Goal: Task Accomplishment & Management: Manage account settings

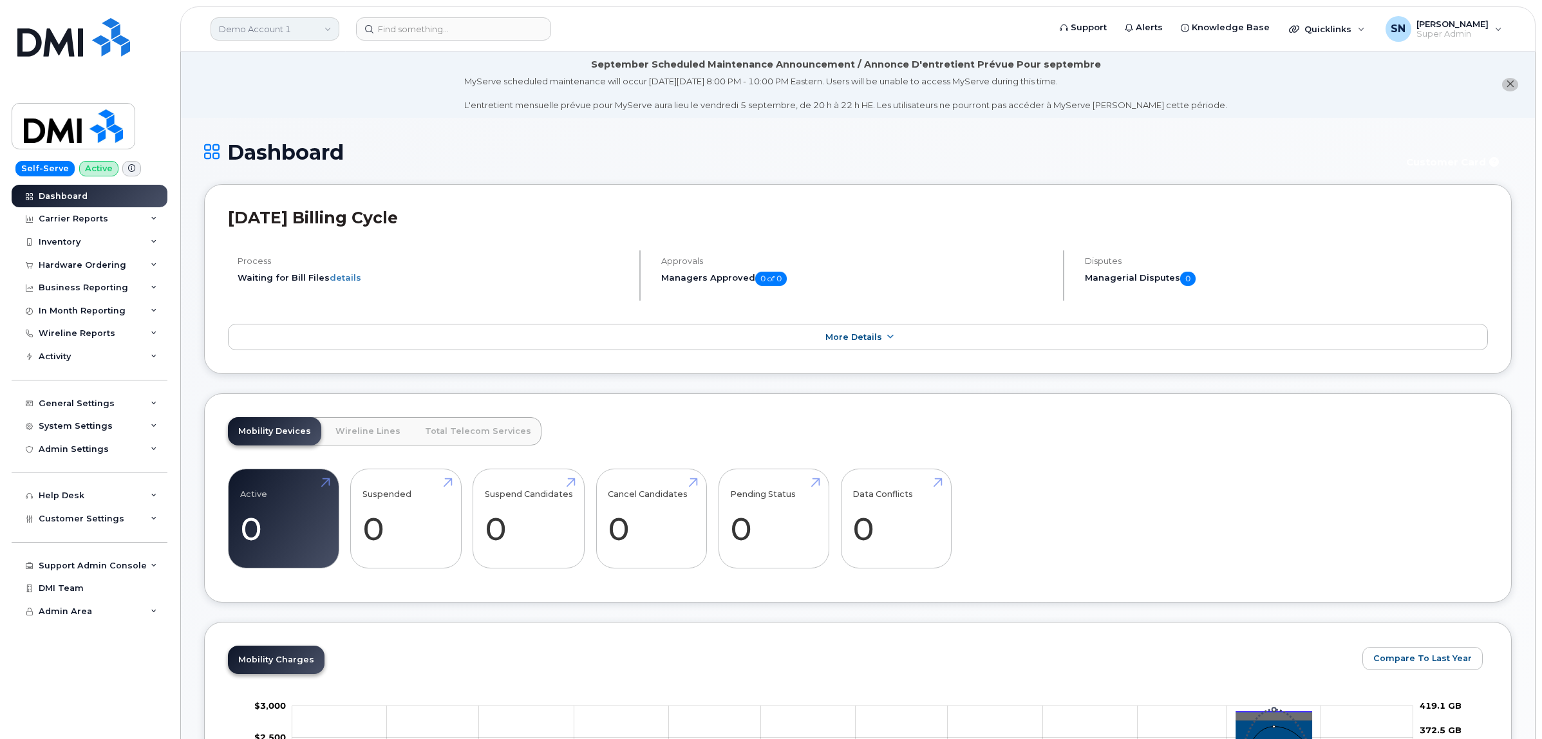
drag, startPoint x: 226, startPoint y: 12, endPoint x: 230, endPoint y: 19, distance: 8.6
click at [227, 12] on header "Demo Account 1 Support Alerts Knowledge Base Quicklinks Suspend / Cancel Device…" at bounding box center [858, 28] width 1356 height 45
drag, startPoint x: 231, startPoint y: 20, endPoint x: 232, endPoint y: 30, distance: 9.7
click at [232, 20] on link "Demo Account 1" at bounding box center [275, 28] width 129 height 23
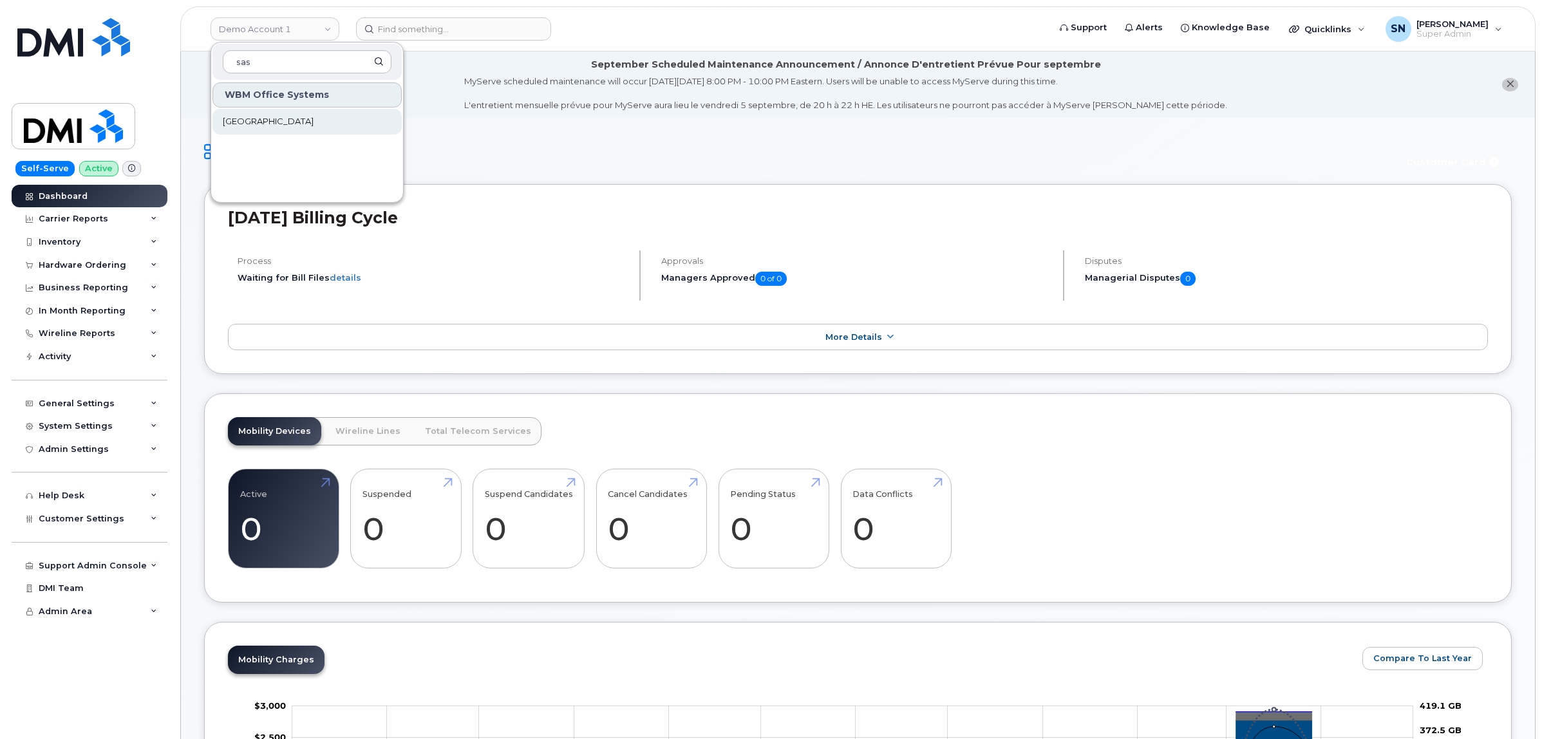
type input "sas"
click at [260, 129] on link "[GEOGRAPHIC_DATA]" at bounding box center [307, 122] width 189 height 26
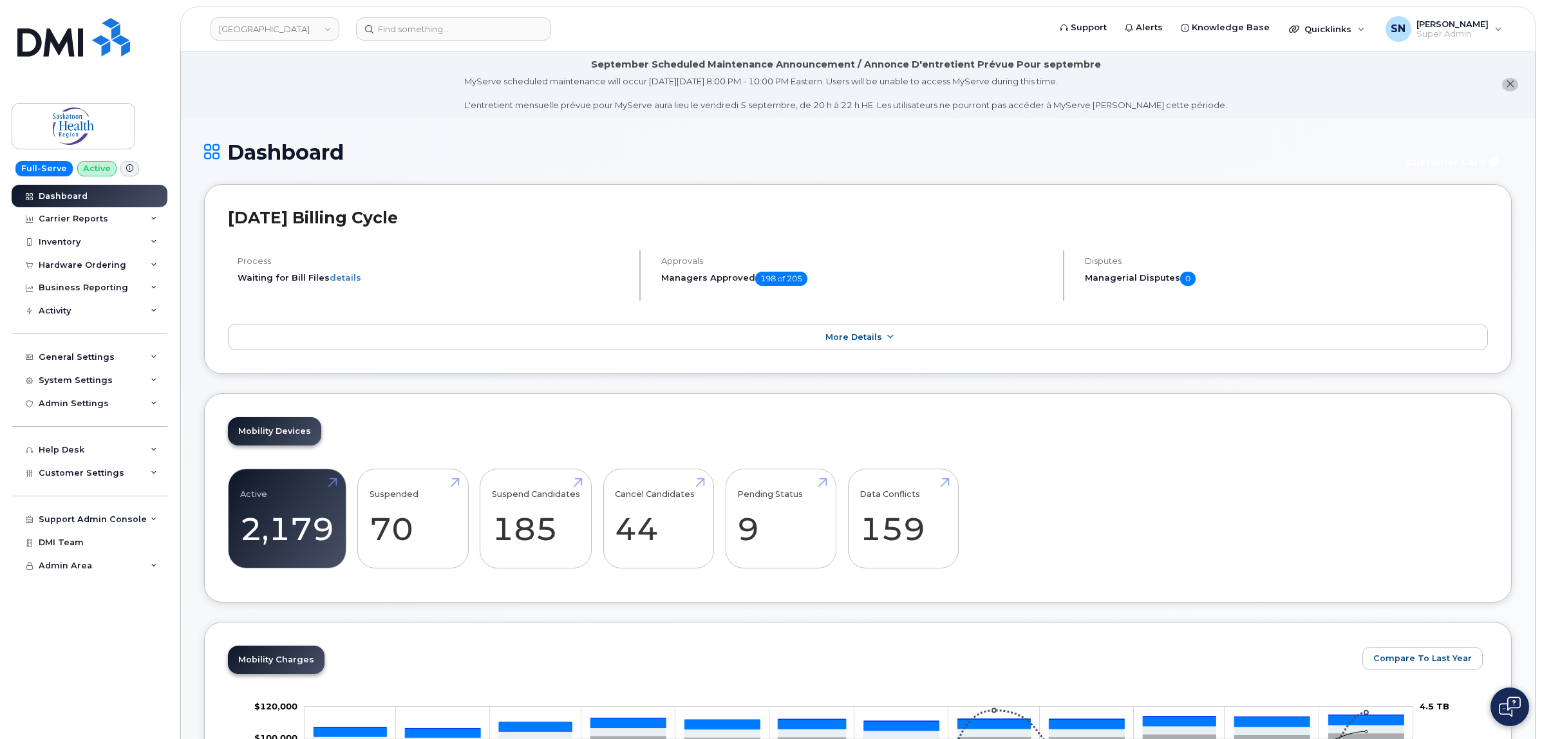
click at [1507, 85] on icon "close notification" at bounding box center [1510, 84] width 8 height 8
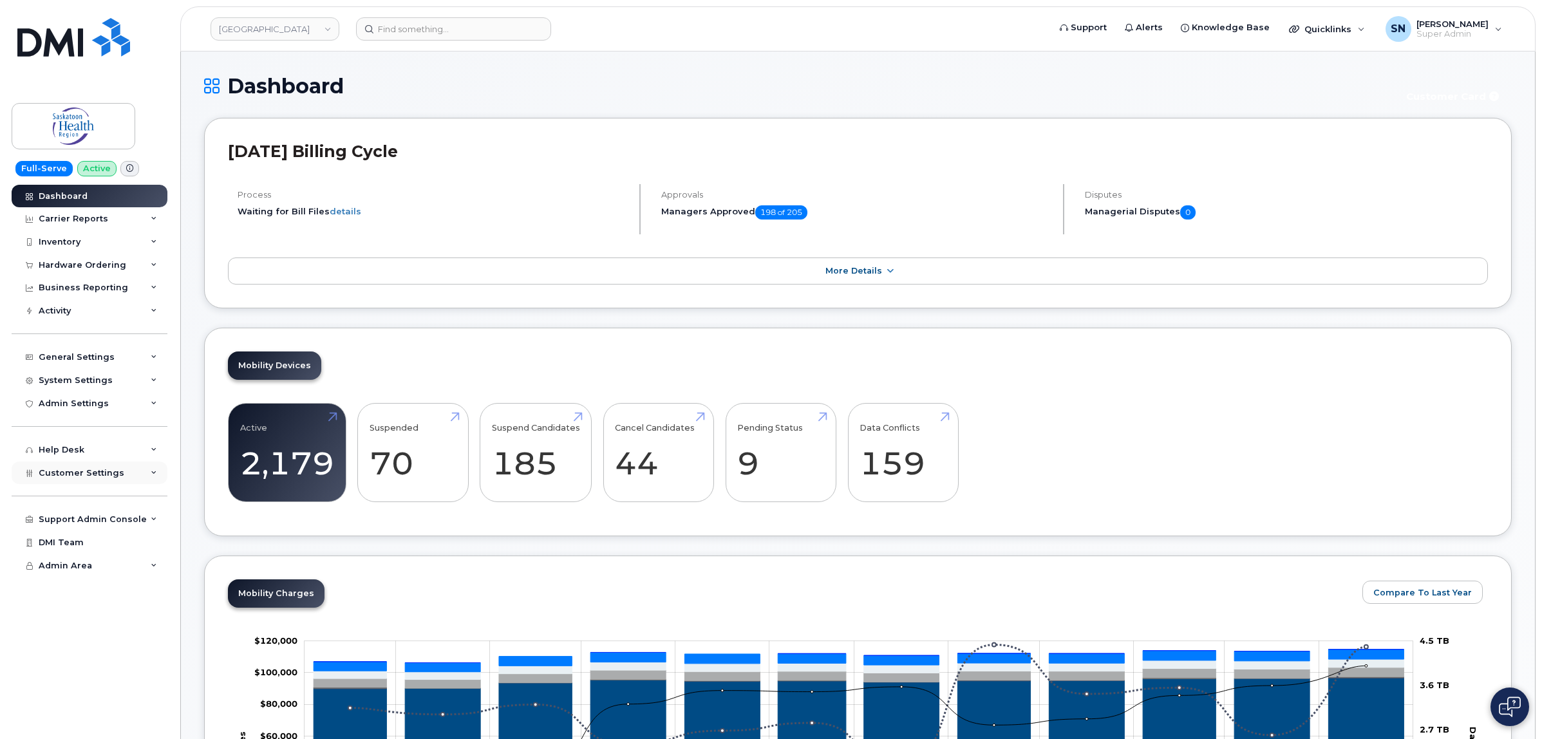
click at [124, 470] on div "Customer Settings" at bounding box center [90, 473] width 156 height 23
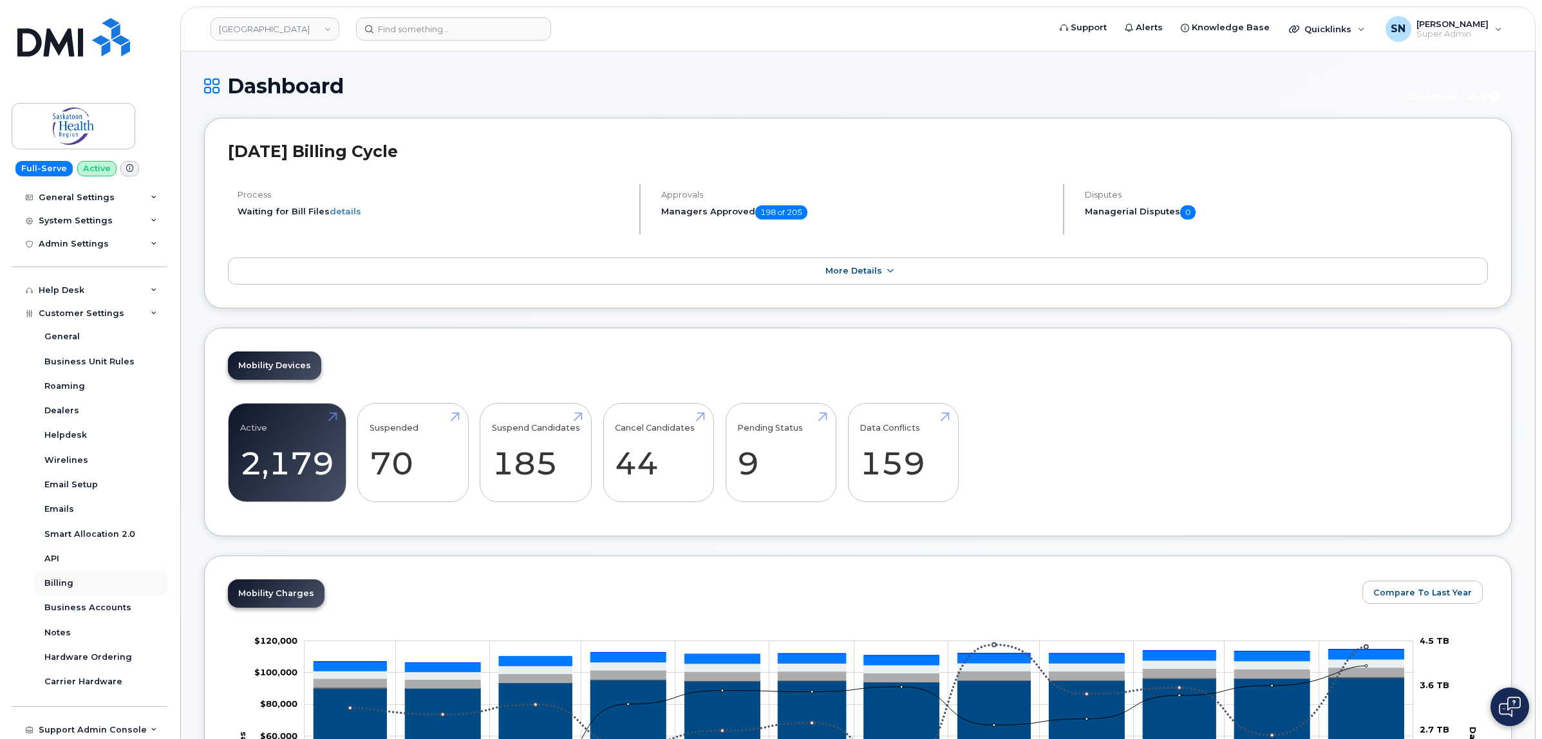
scroll to position [161, 0]
click at [120, 612] on div "Business Accounts" at bounding box center [87, 607] width 87 height 12
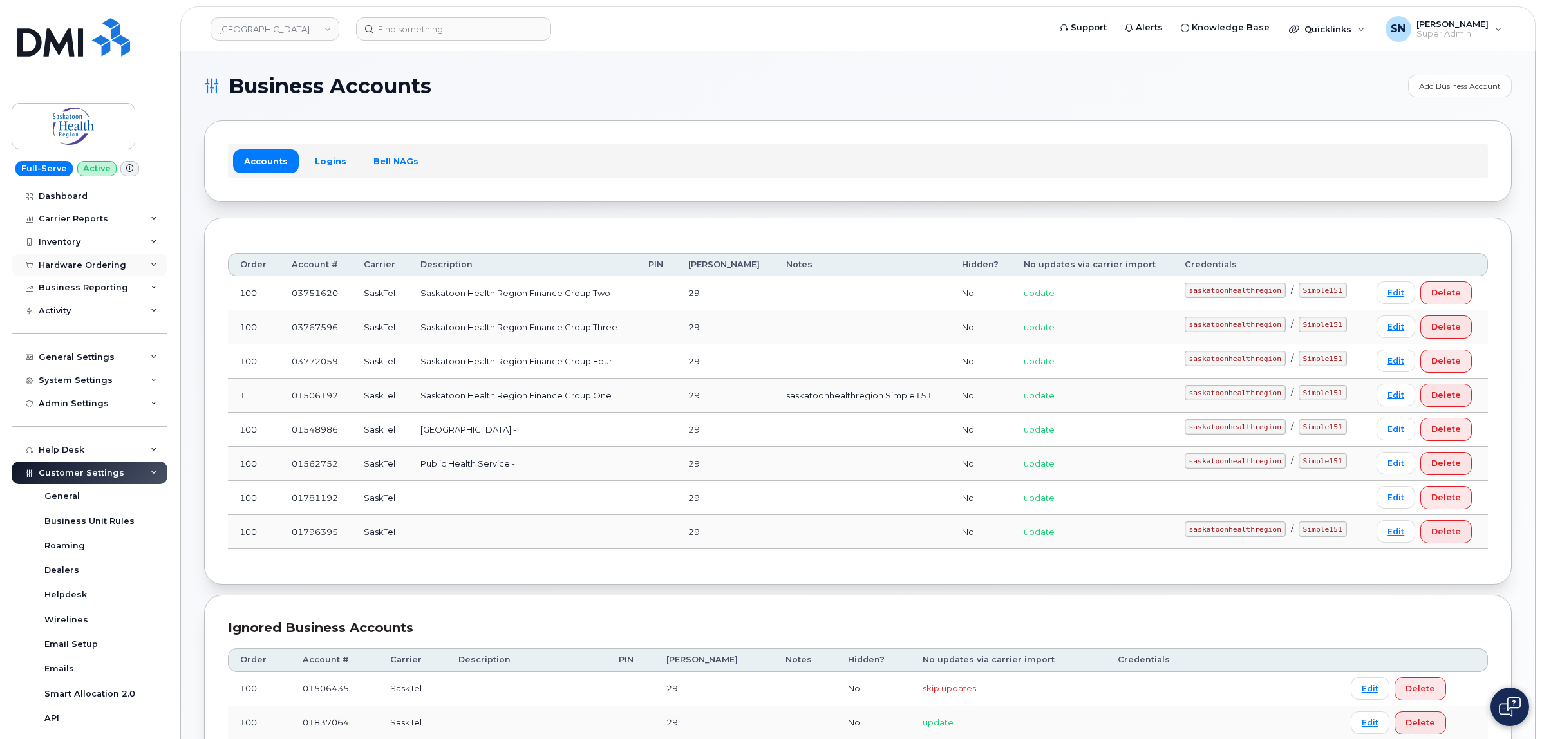
click at [103, 268] on div "Hardware Ordering" at bounding box center [83, 265] width 88 height 10
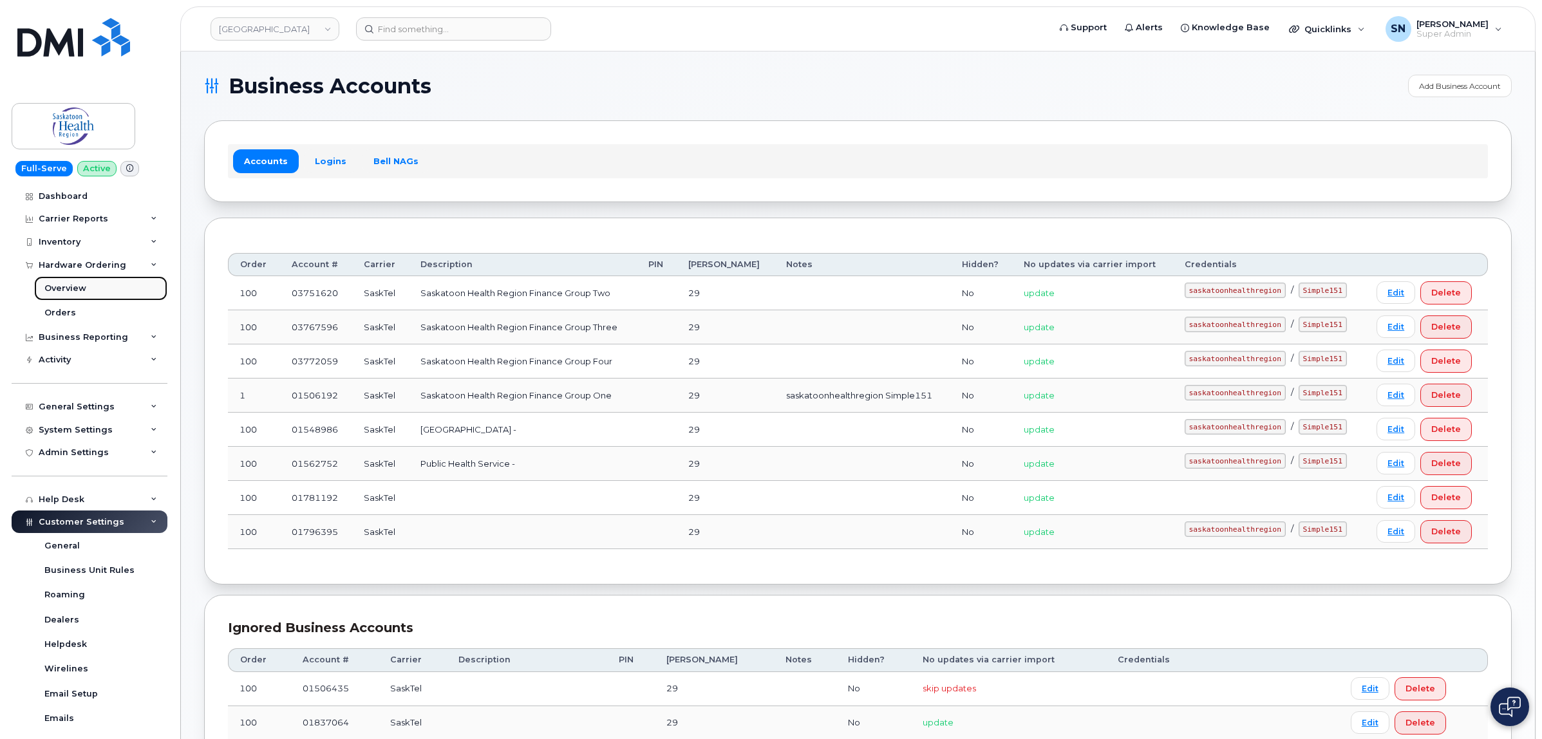
click at [81, 301] on link "Overview" at bounding box center [100, 288] width 133 height 24
drag, startPoint x: 82, startPoint y: 312, endPoint x: 68, endPoint y: 316, distance: 14.7
click at [68, 316] on div "Orders" at bounding box center [60, 313] width 32 height 12
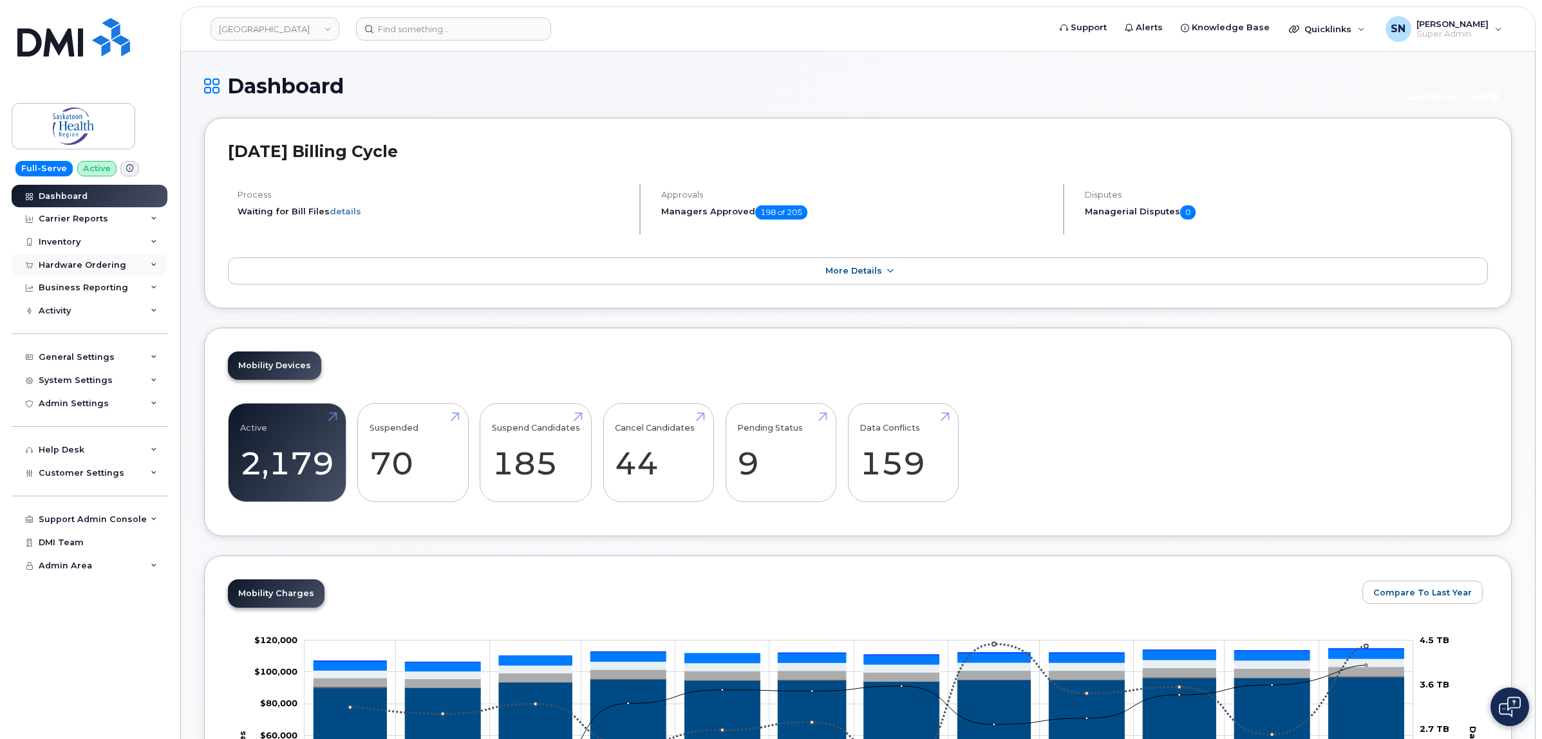
click at [94, 275] on div "Hardware Ordering" at bounding box center [90, 265] width 156 height 23
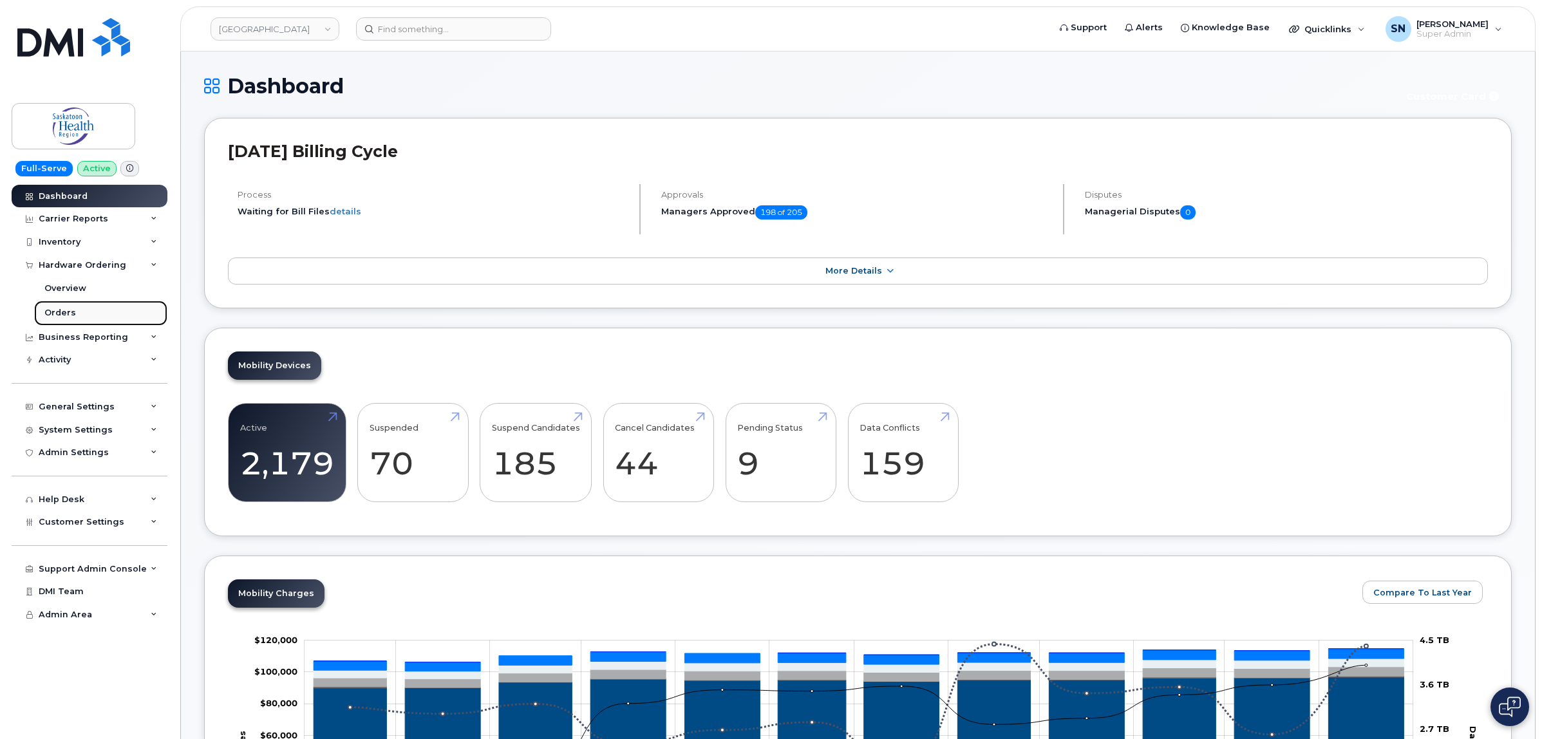
click at [78, 316] on link "Orders" at bounding box center [100, 313] width 133 height 24
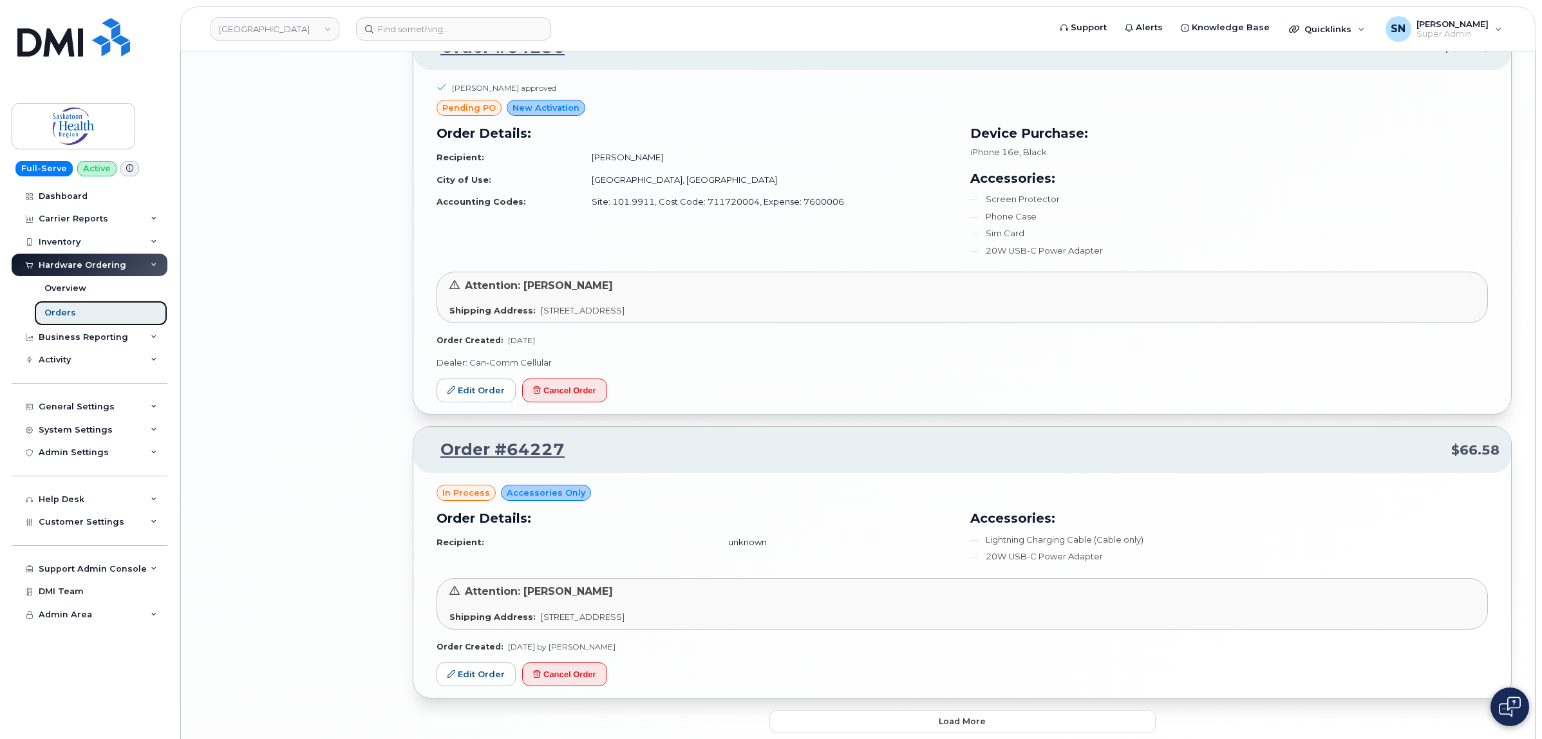
scroll to position [2573, 0]
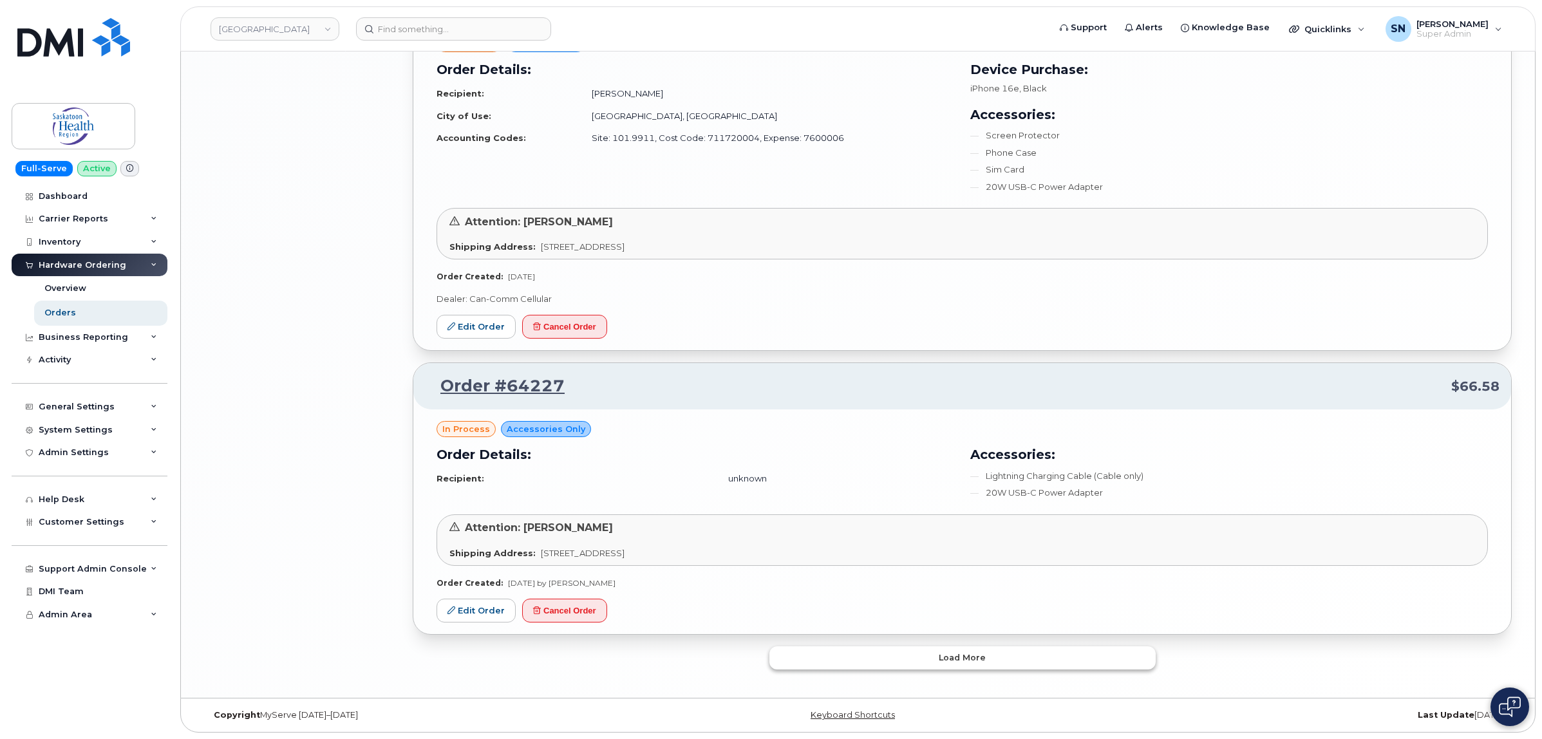
click at [951, 655] on span "Load more" at bounding box center [962, 658] width 47 height 12
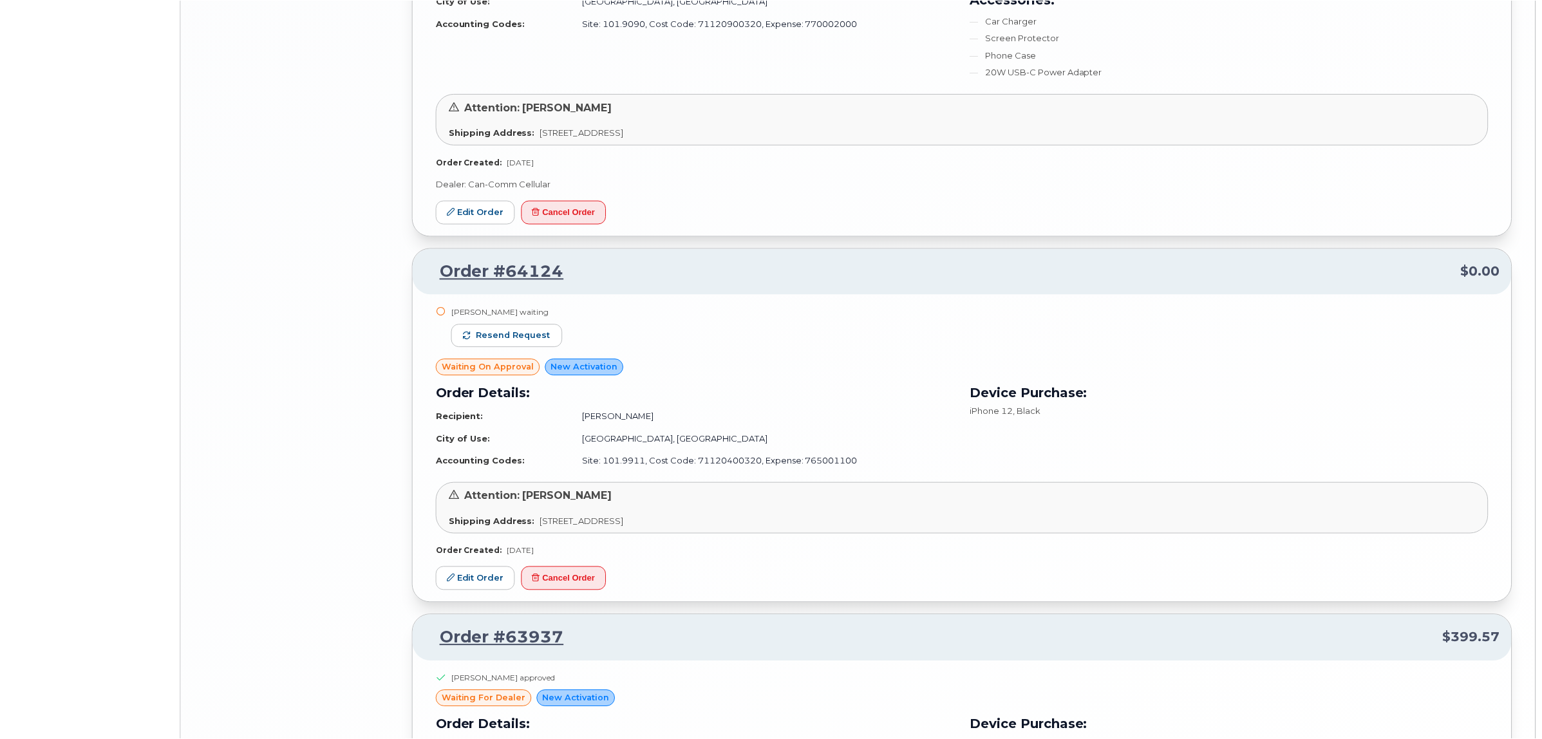
scroll to position [5207, 0]
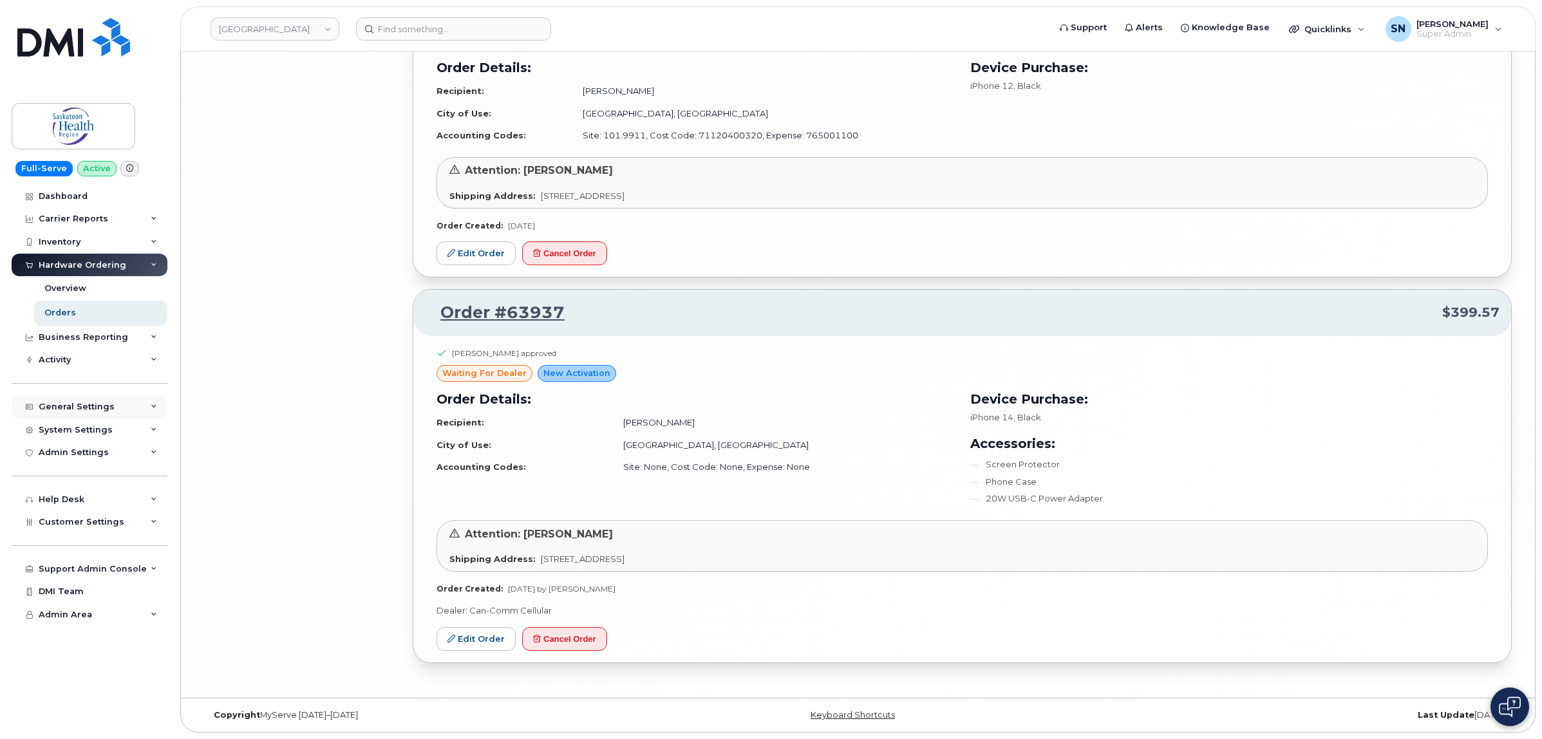
click at [91, 412] on div "General Settings" at bounding box center [77, 407] width 76 height 10
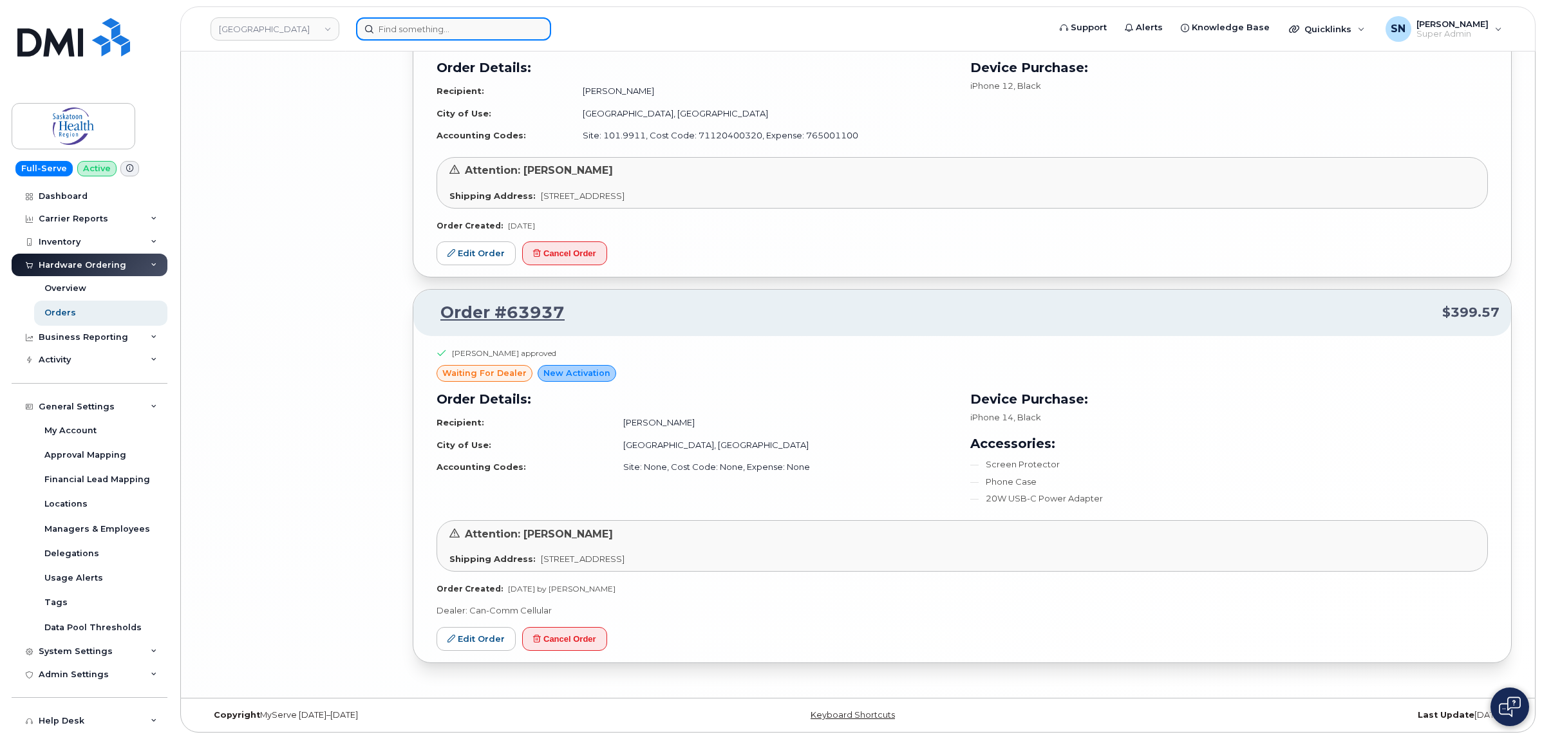
click at [464, 39] on input at bounding box center [453, 28] width 195 height 23
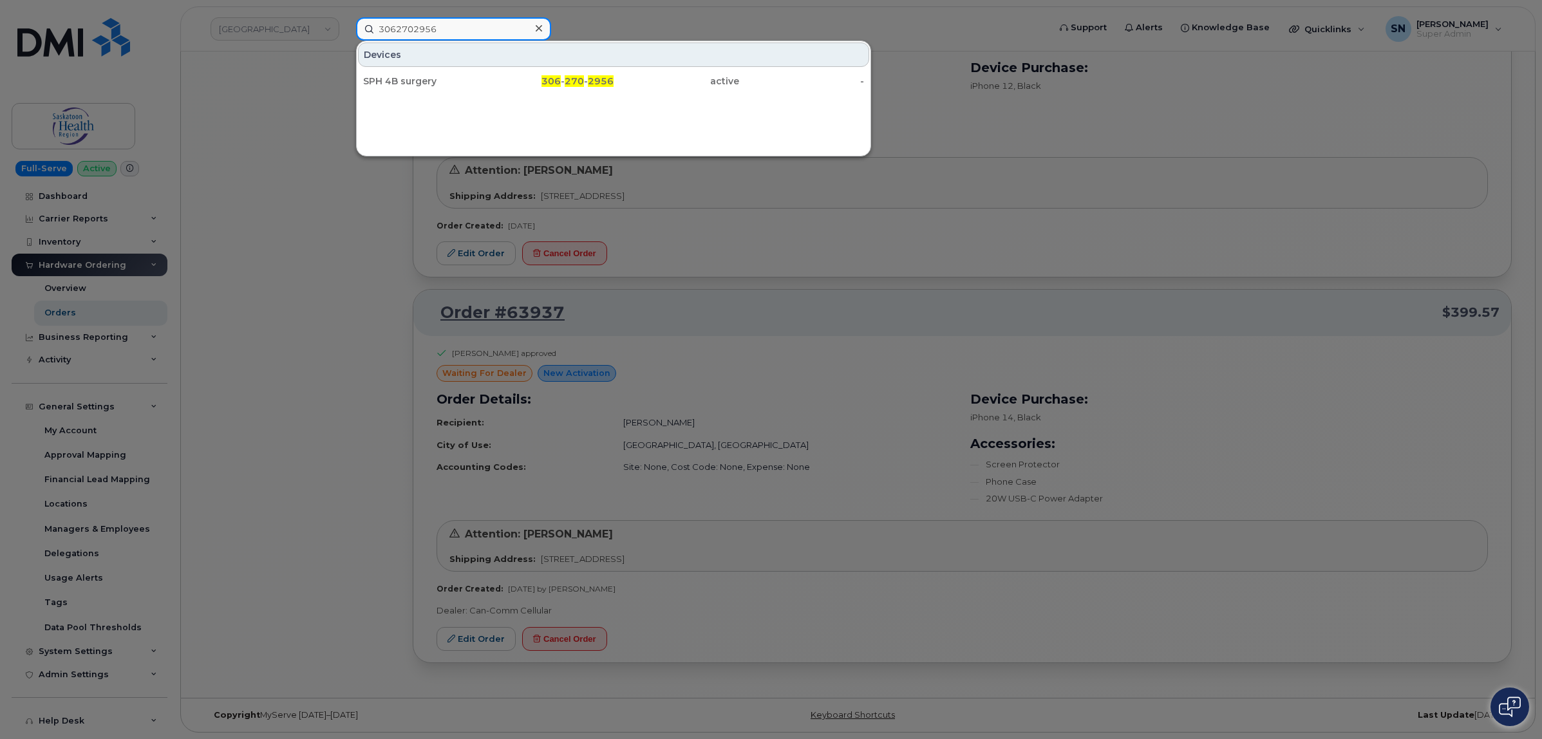
type input "3062702956"
click at [470, 82] on div "SPH 4B surgery" at bounding box center [426, 81] width 126 height 13
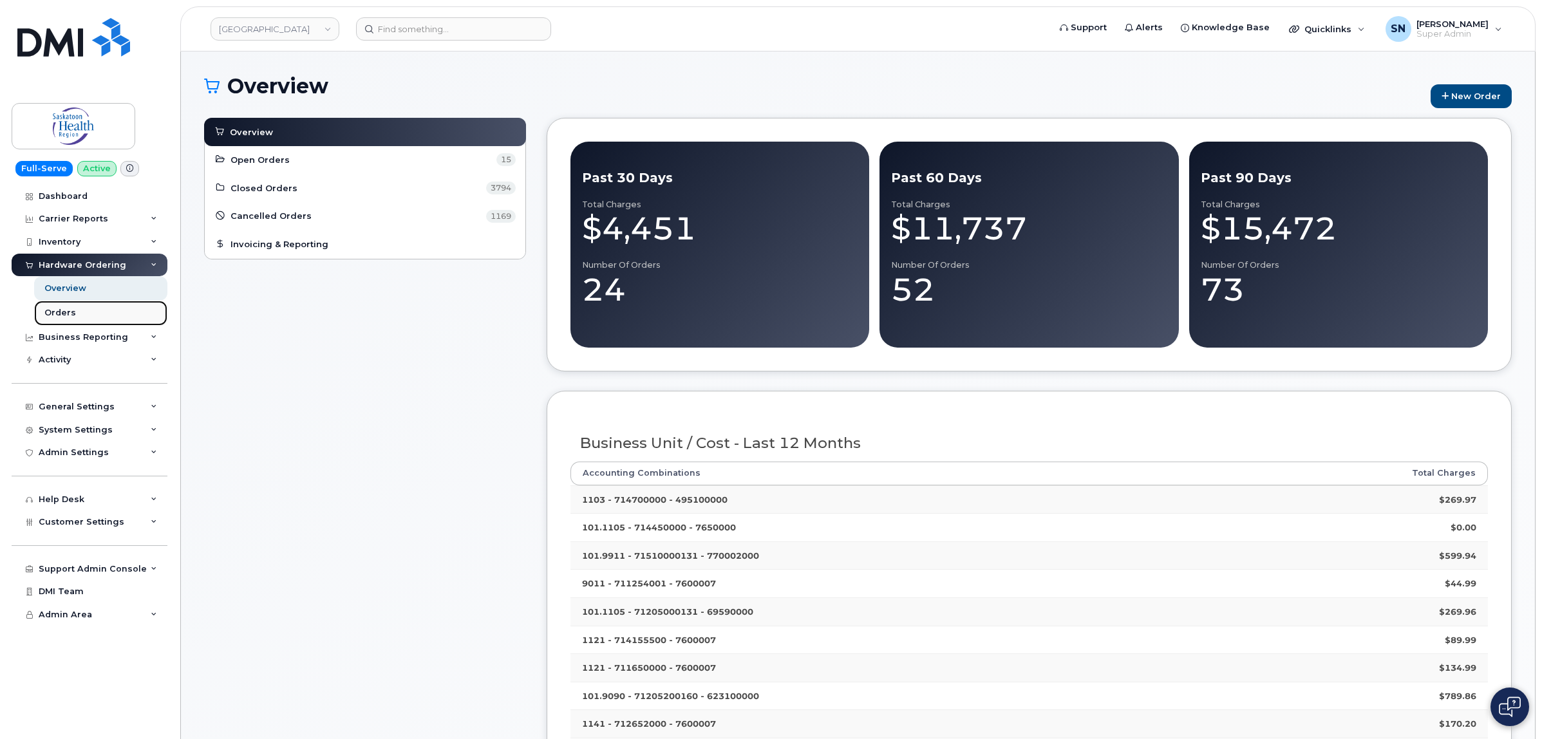
click at [61, 314] on div "Orders" at bounding box center [60, 313] width 32 height 12
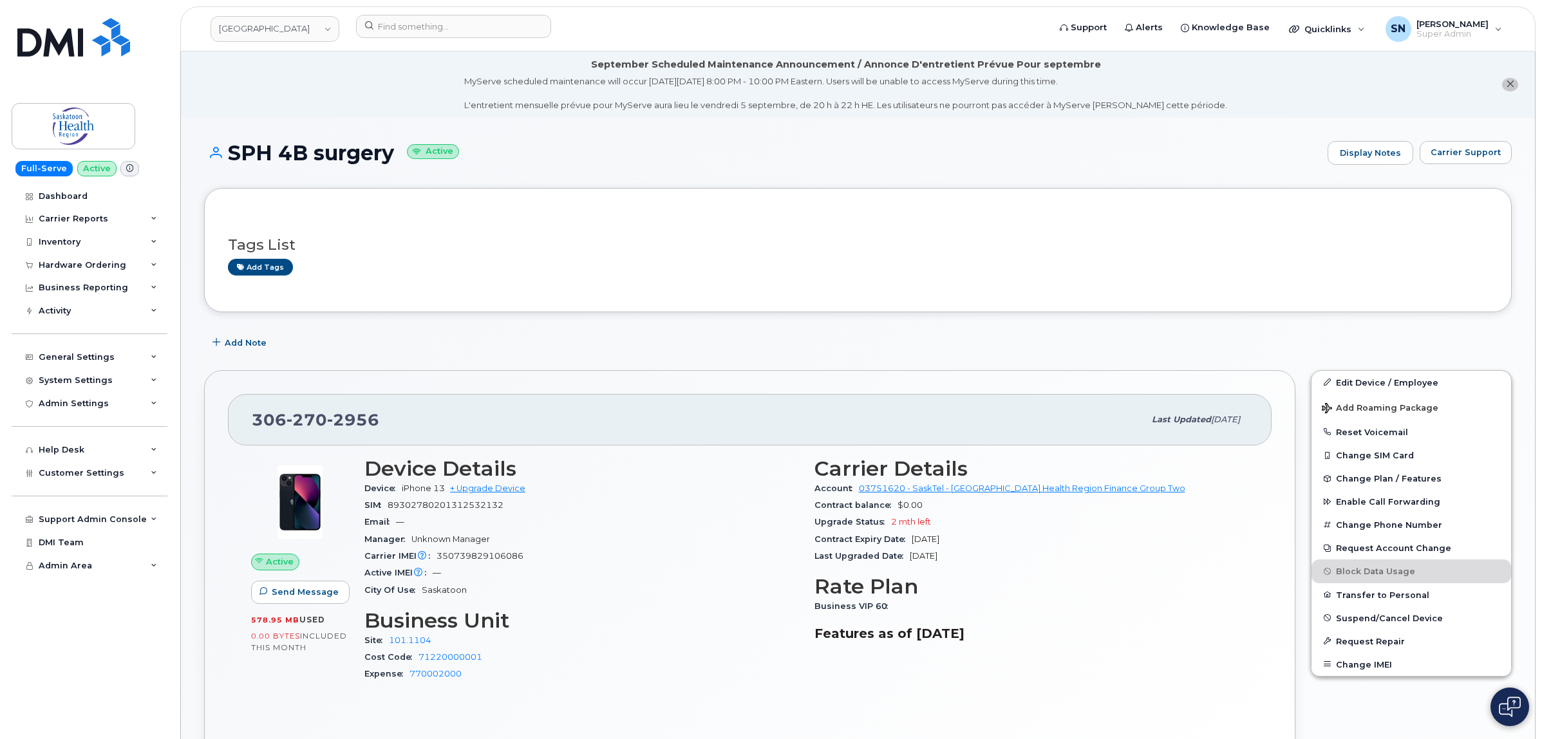
click at [1511, 88] on span "close notification" at bounding box center [1510, 84] width 8 height 10
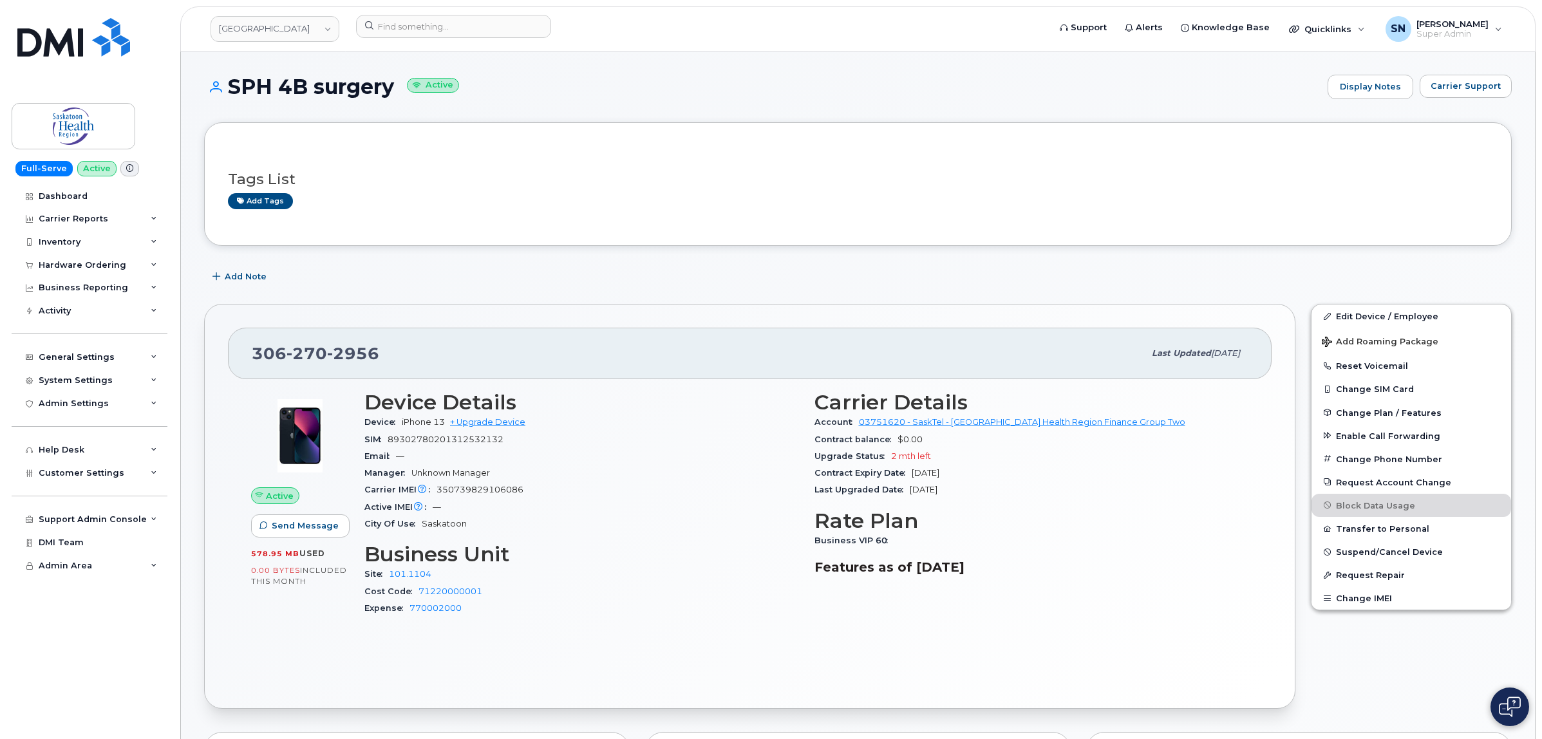
click at [1368, 312] on link "Edit Device / Employee" at bounding box center [1412, 316] width 200 height 23
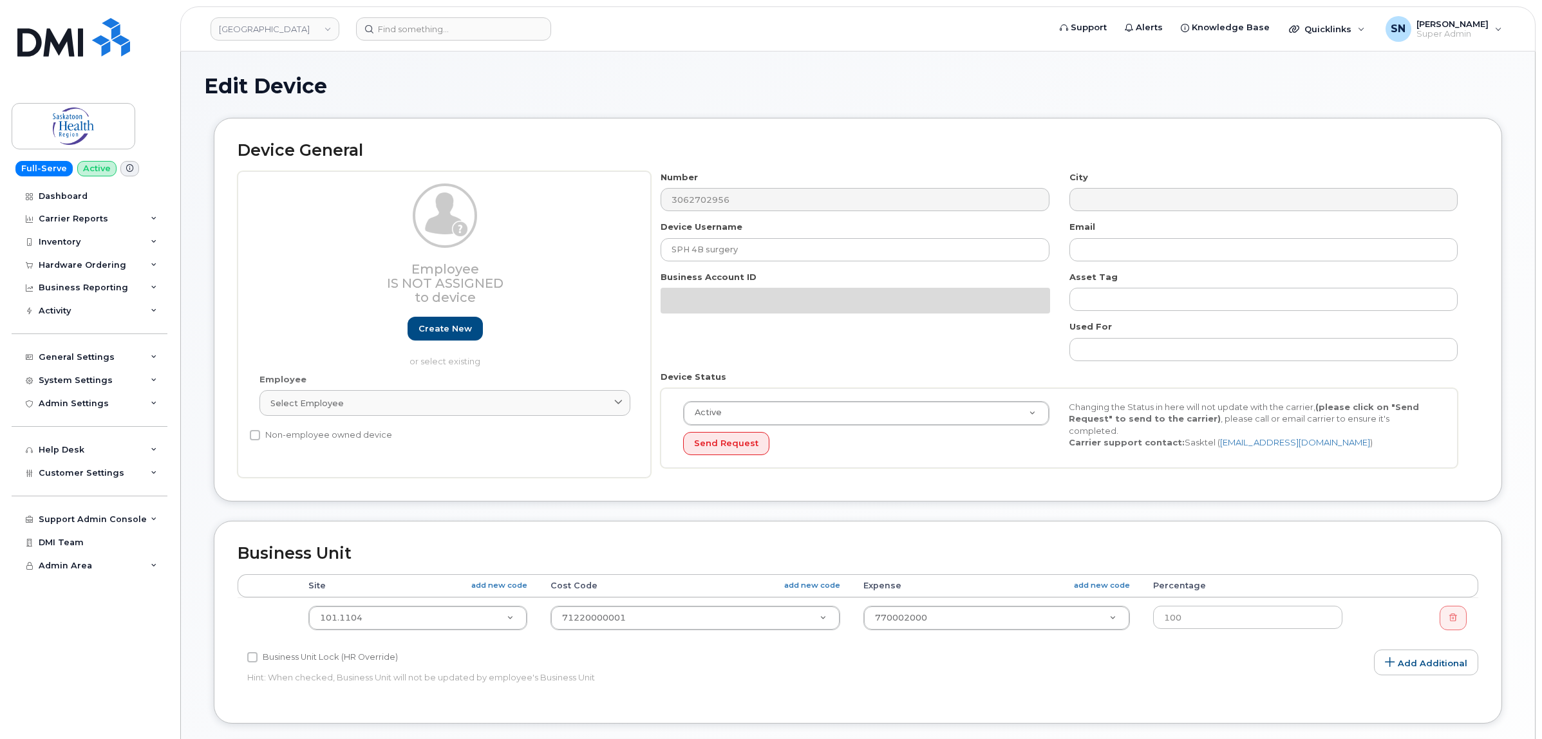
select select "2207559"
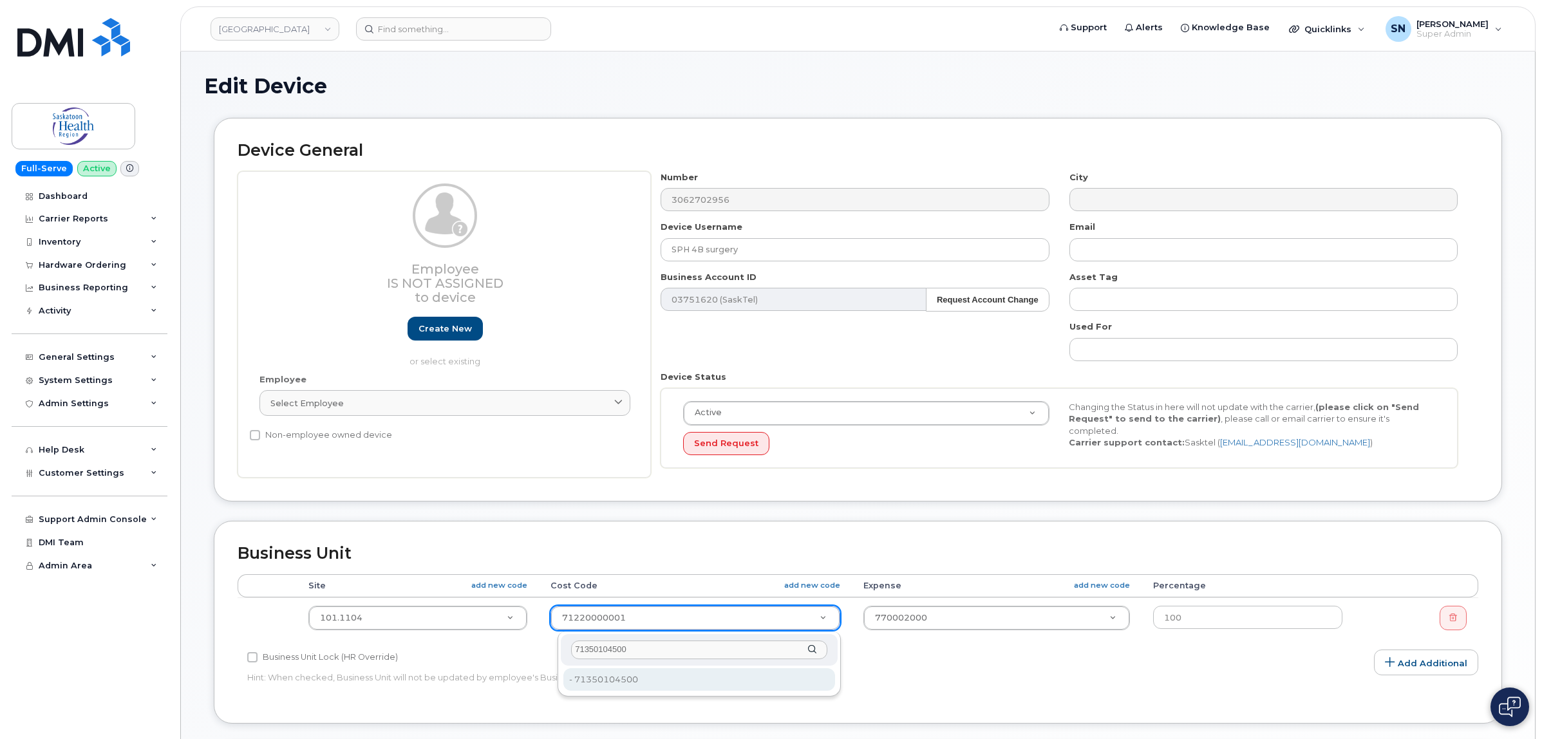
type input "71350104500"
type input "2208440"
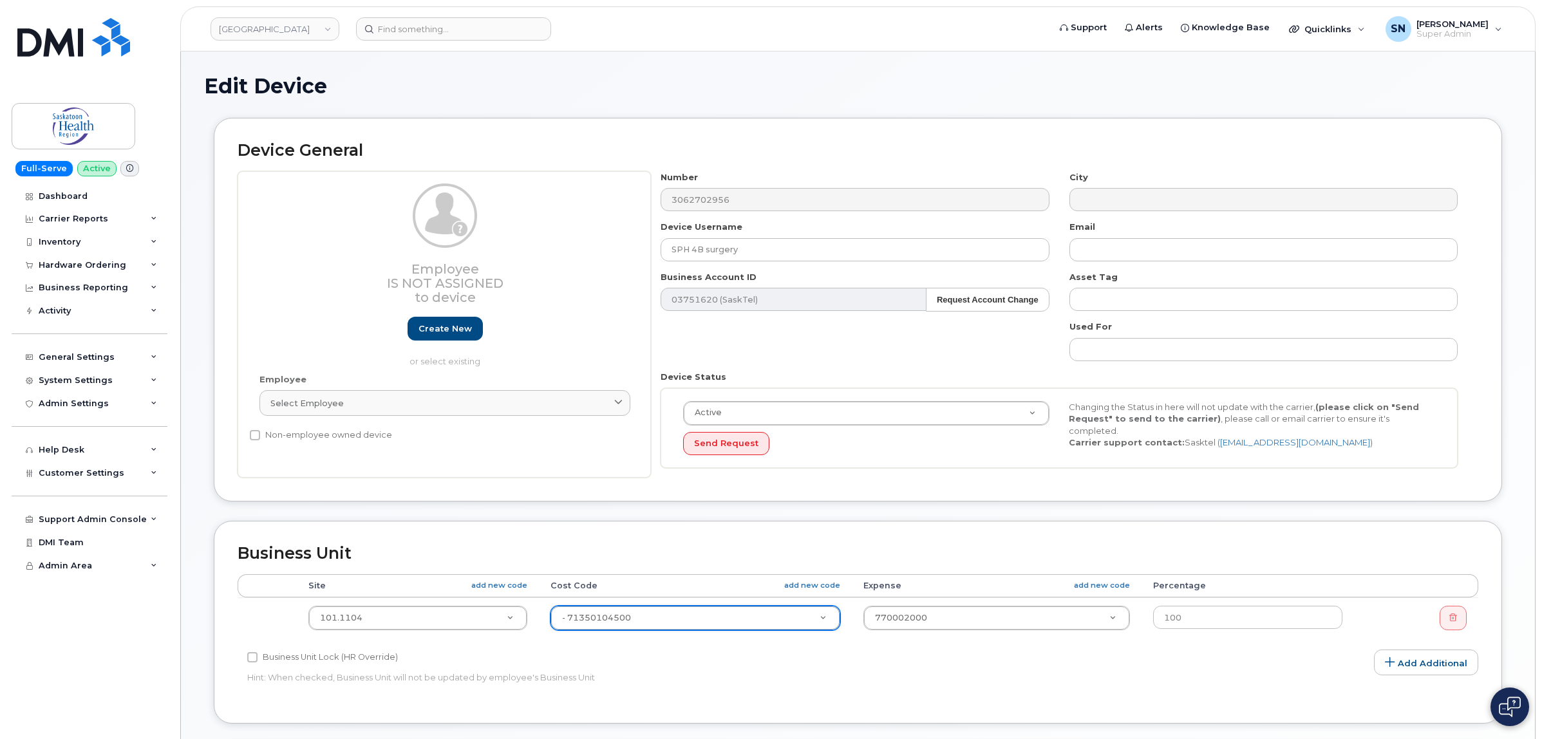
click at [970, 683] on p "Hint: When checked, Business Unit will not be updated by employee's Business Un…" at bounding box center [651, 678] width 808 height 12
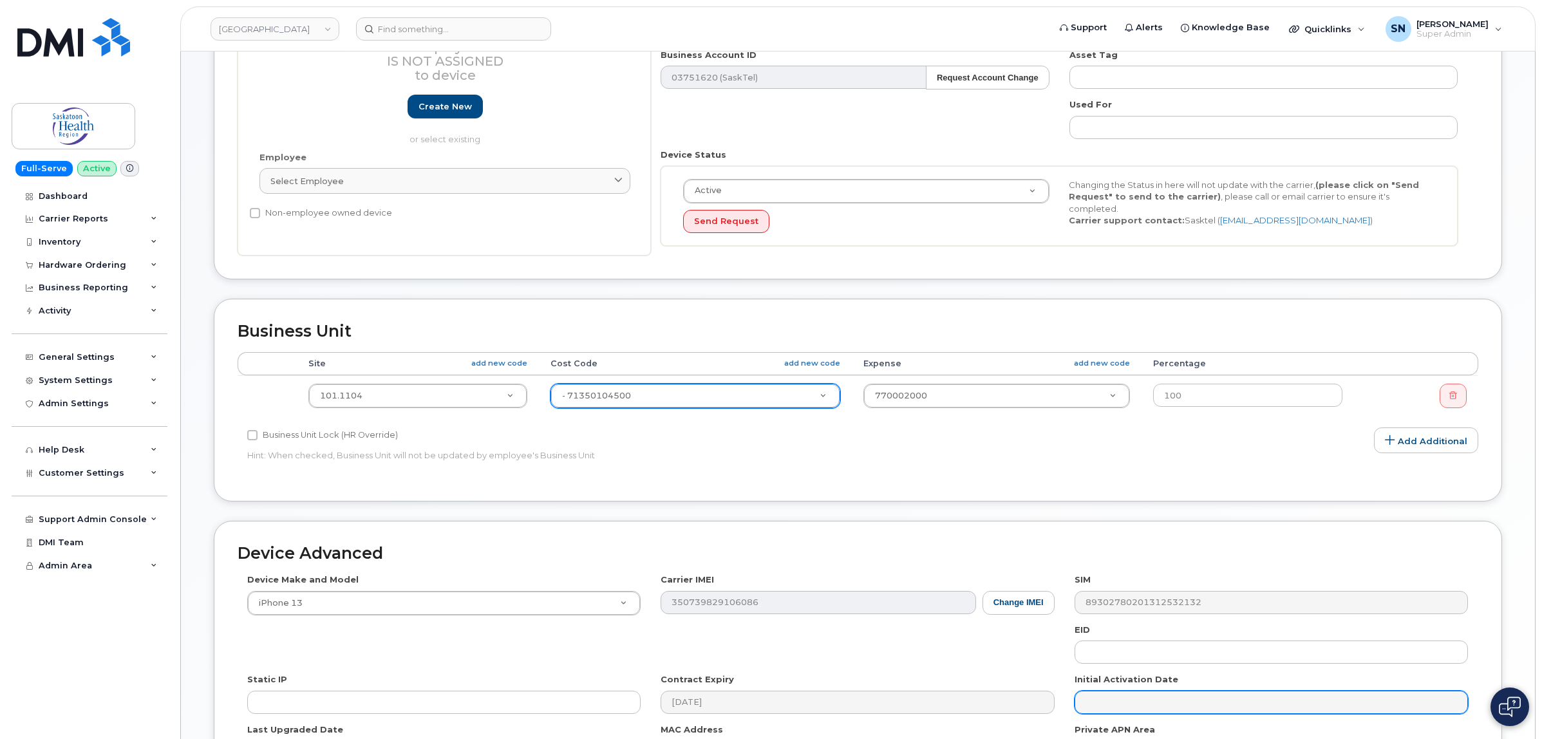
scroll to position [390, 0]
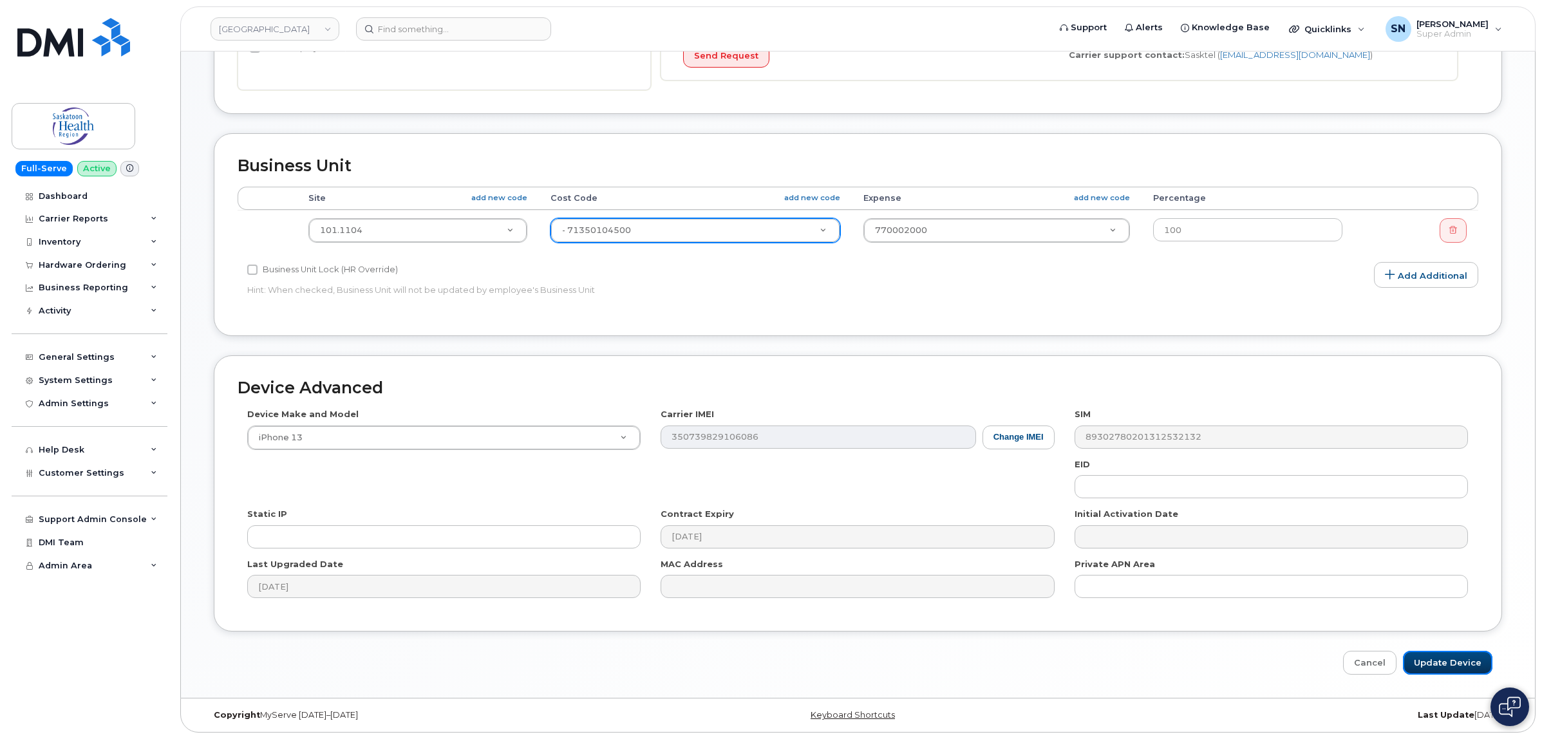
drag, startPoint x: 1443, startPoint y: 659, endPoint x: 1237, endPoint y: 661, distance: 206.1
click at [1443, 661] on input "Update Device" at bounding box center [1448, 663] width 90 height 24
type input "Saving..."
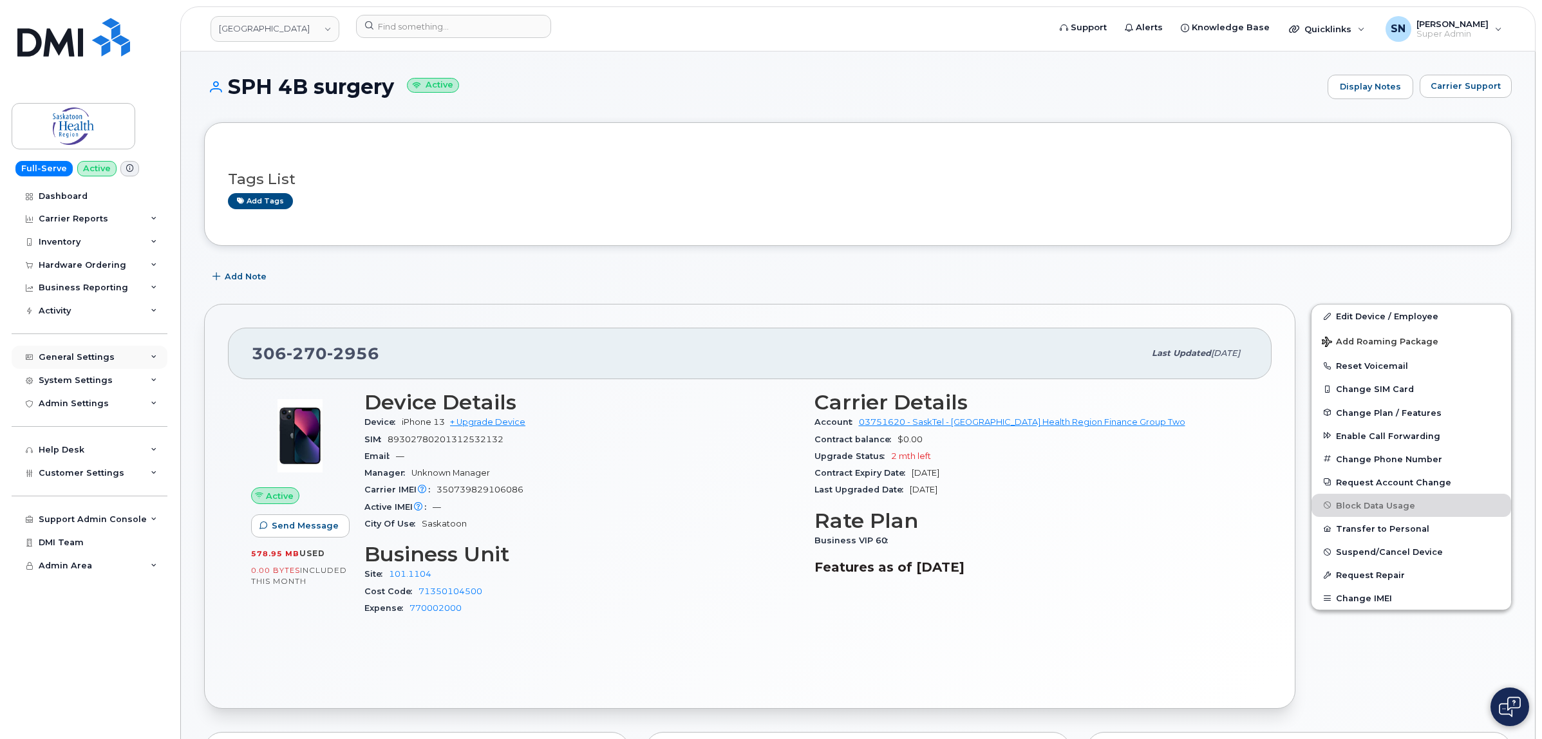
click at [87, 363] on div "General Settings" at bounding box center [77, 357] width 76 height 10
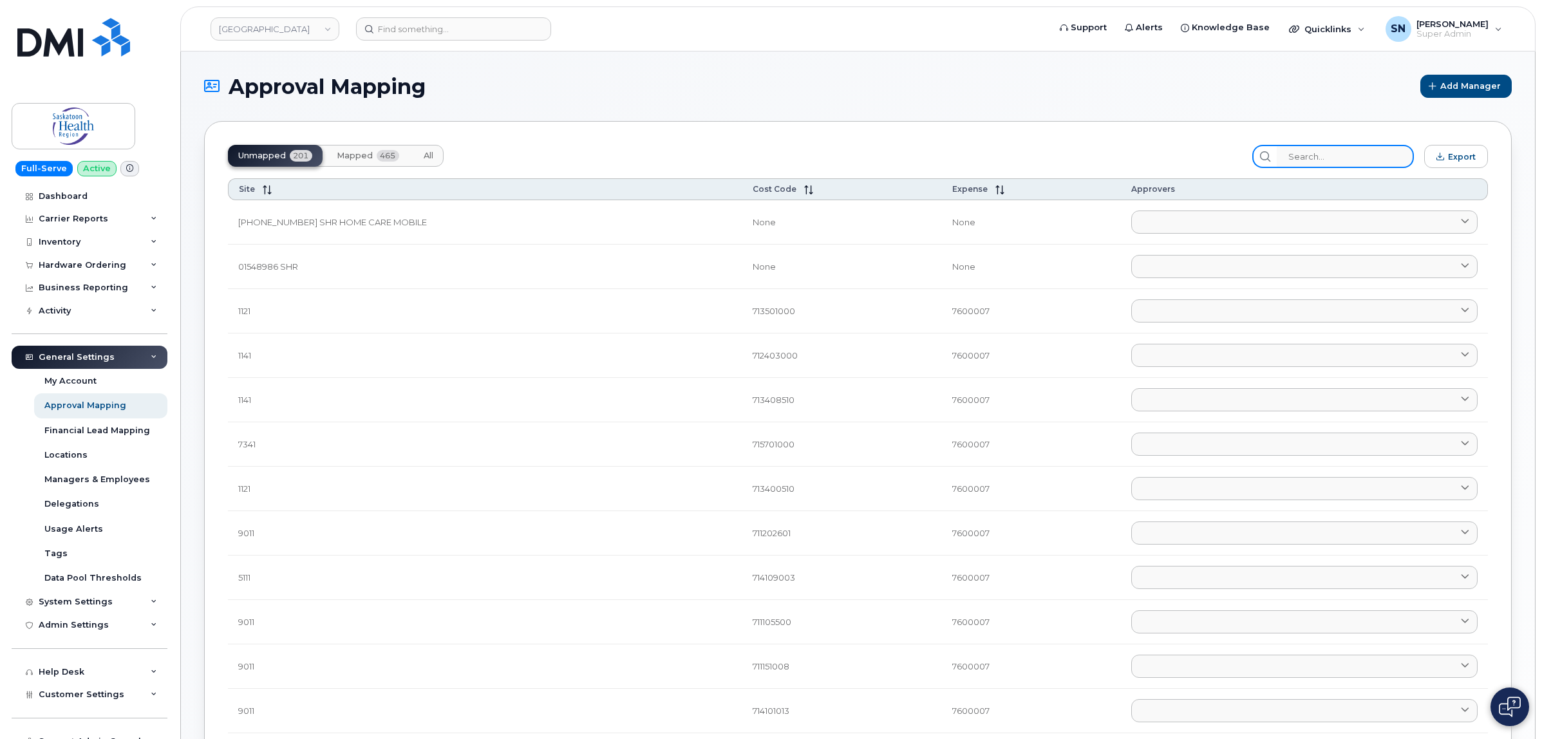
click at [1328, 155] on input "search" at bounding box center [1345, 156] width 137 height 23
paste input "71350104500"
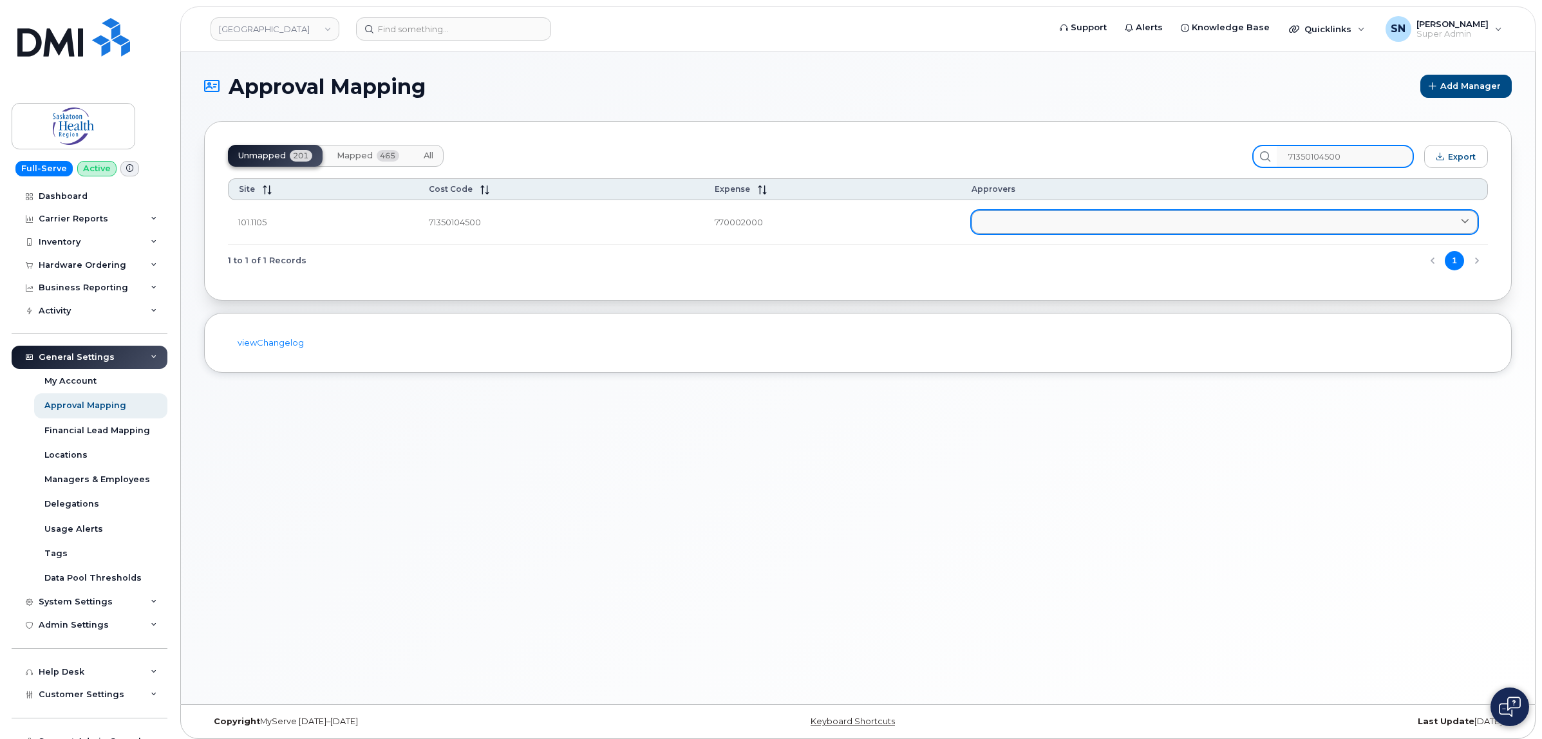
type input "71350104500"
click at [1102, 227] on link at bounding box center [1225, 222] width 506 height 23
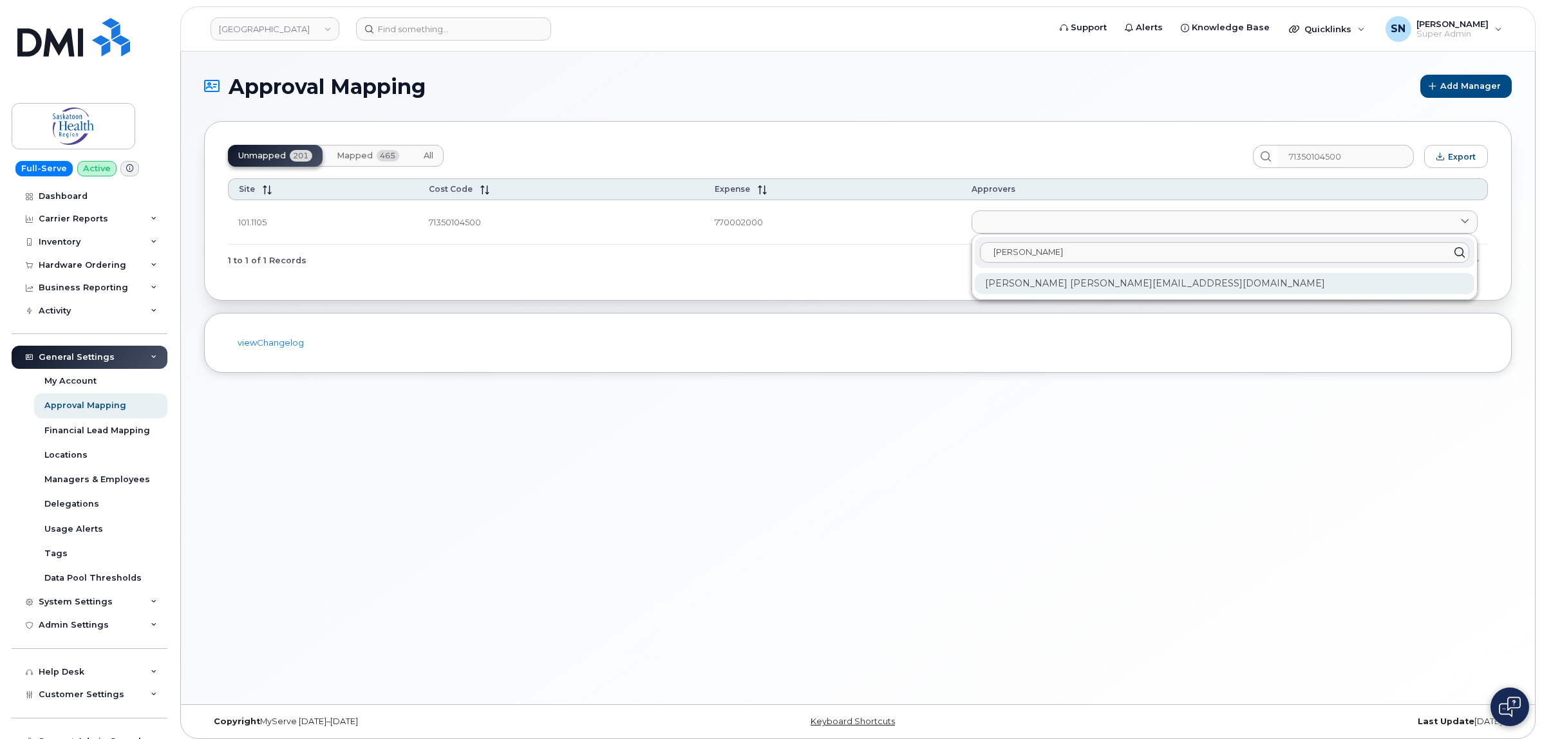
type input "[PERSON_NAME]"
click at [1089, 288] on div "[PERSON_NAME] [PERSON_NAME][EMAIL_ADDRESS][DOMAIN_NAME]" at bounding box center [1225, 283] width 500 height 21
